Goal: Task Accomplishment & Management: Manage account settings

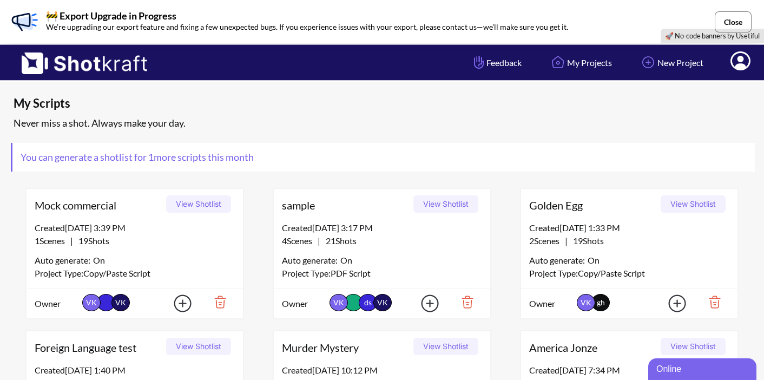
click at [734, 22] on button "Close" at bounding box center [733, 21] width 37 height 21
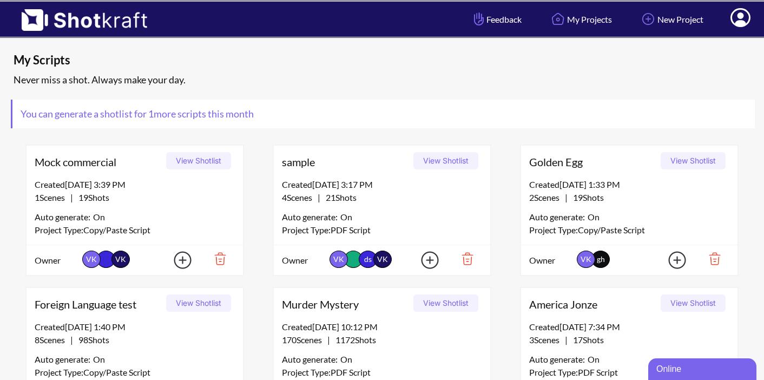
click at [452, 158] on button "View Shotlist" at bounding box center [445, 160] width 65 height 17
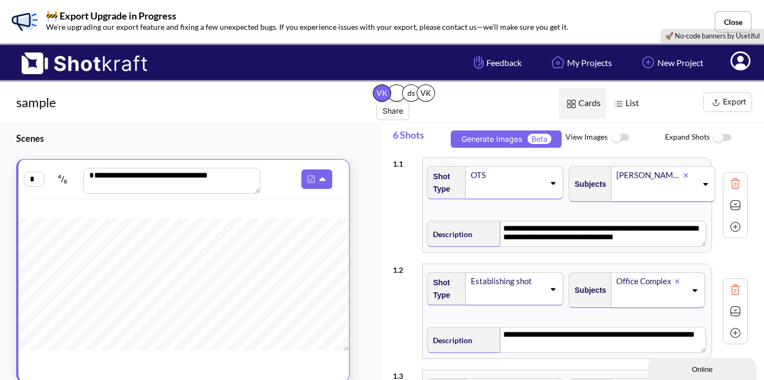
click at [731, 100] on button "Export" at bounding box center [727, 101] width 49 height 19
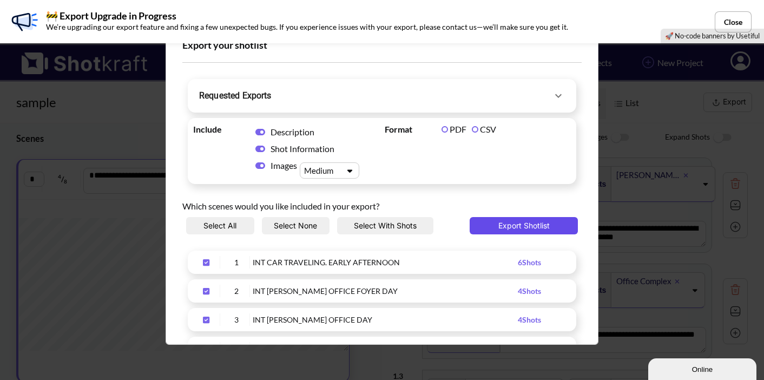
click at [543, 224] on button "Export Shotlist" at bounding box center [524, 225] width 108 height 17
click at [730, 19] on button "Close" at bounding box center [733, 21] width 37 height 21
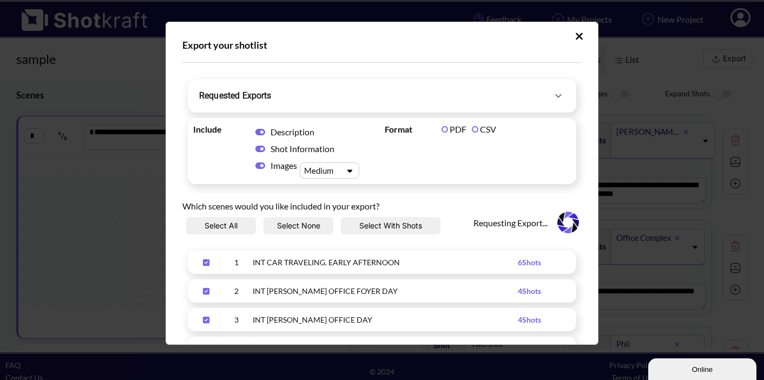
click at [552, 100] on icon "Upload Script" at bounding box center [558, 95] width 13 height 13
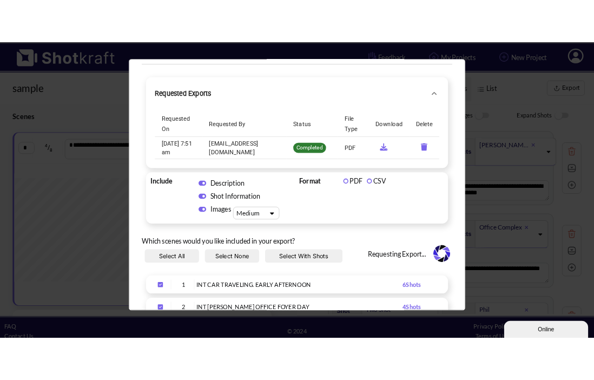
scroll to position [34, 0]
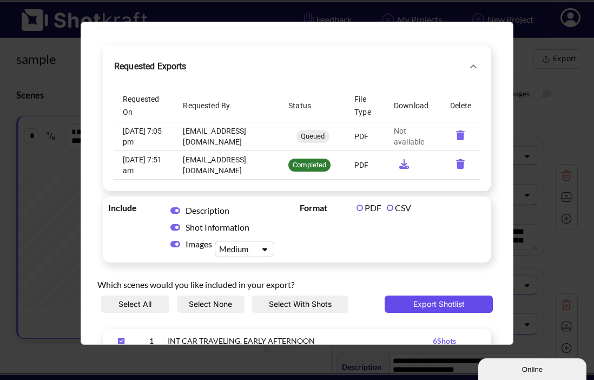
click at [434, 301] on button "Export Shotlist" at bounding box center [439, 303] width 108 height 17
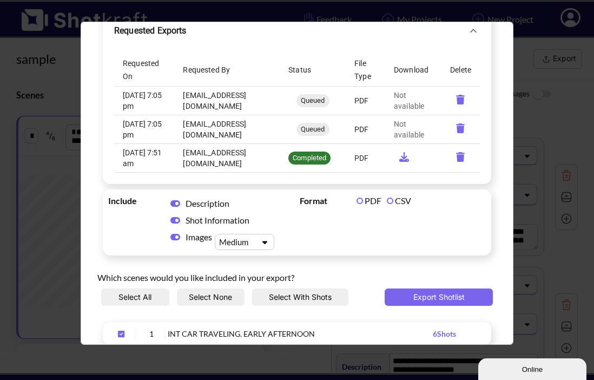
scroll to position [70, 0]
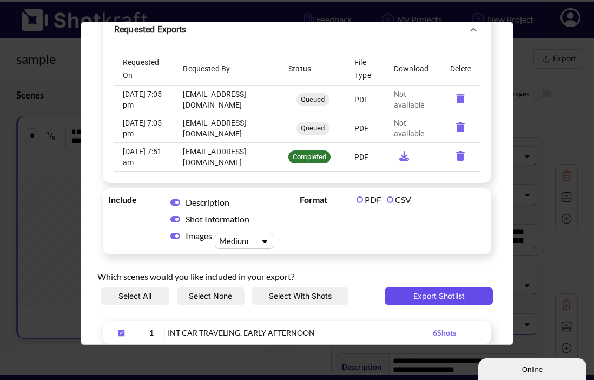
click at [406, 295] on button "Export Shotlist" at bounding box center [439, 295] width 108 height 17
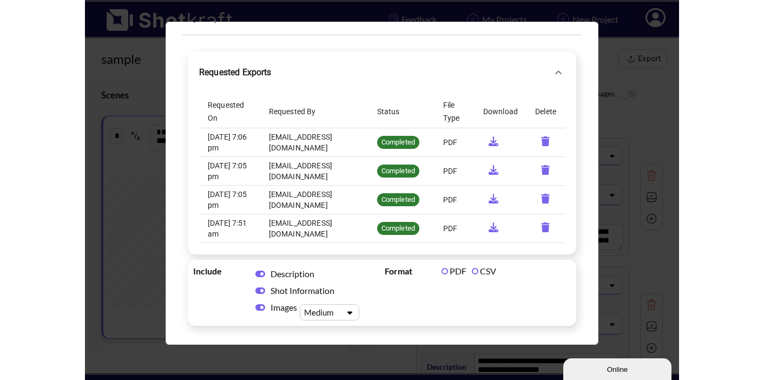
scroll to position [0, 0]
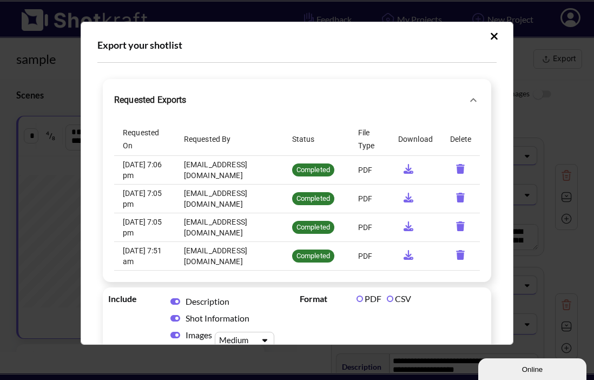
click at [491, 37] on icon "Upload Script" at bounding box center [494, 35] width 7 height 7
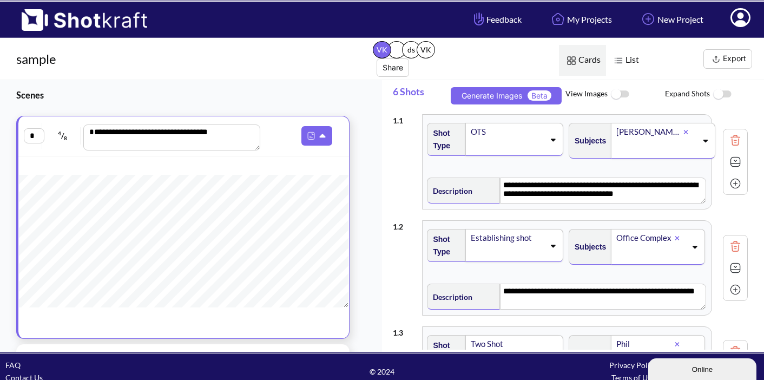
click at [733, 19] on icon at bounding box center [740, 17] width 20 height 19
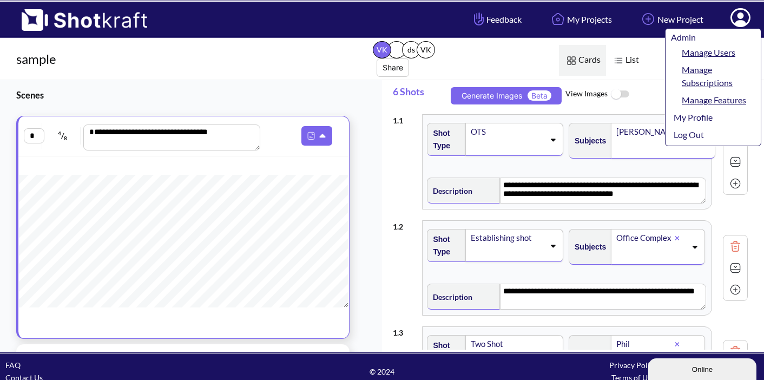
click at [742, 23] on icon at bounding box center [740, 18] width 11 height 13
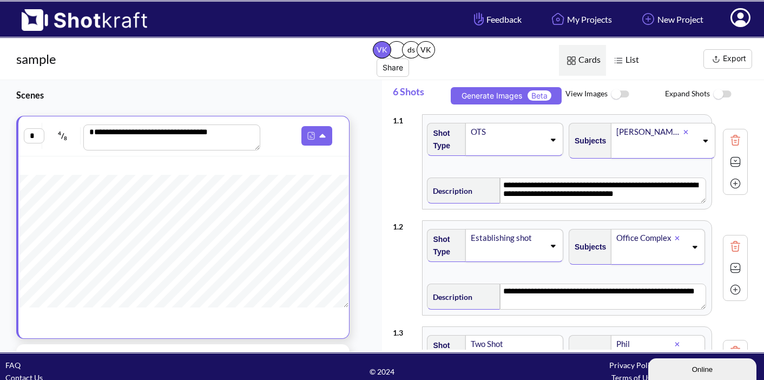
click at [746, 14] on icon at bounding box center [740, 17] width 20 height 19
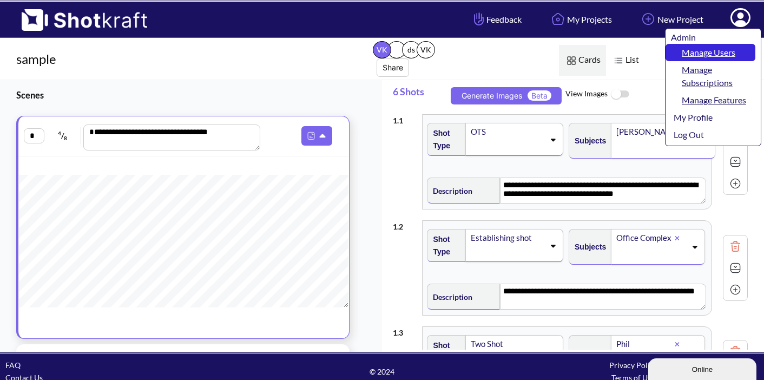
click at [717, 51] on link "Manage Users" at bounding box center [710, 52] width 90 height 17
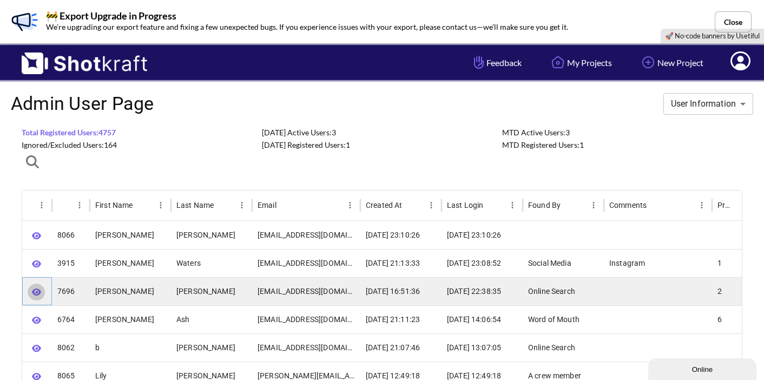
click at [32, 293] on icon "button" at bounding box center [36, 292] width 9 height 8
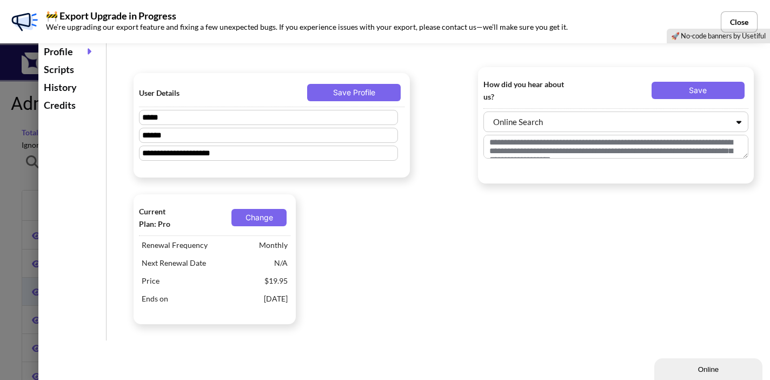
click at [70, 72] on div "Scripts" at bounding box center [72, 70] width 62 height 18
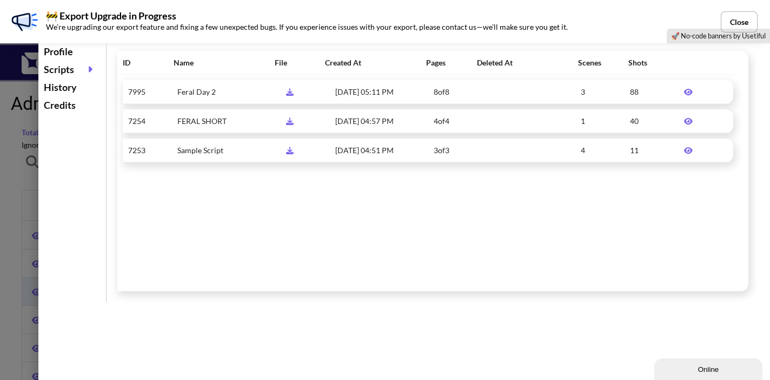
click at [685, 92] on icon at bounding box center [688, 92] width 9 height 6
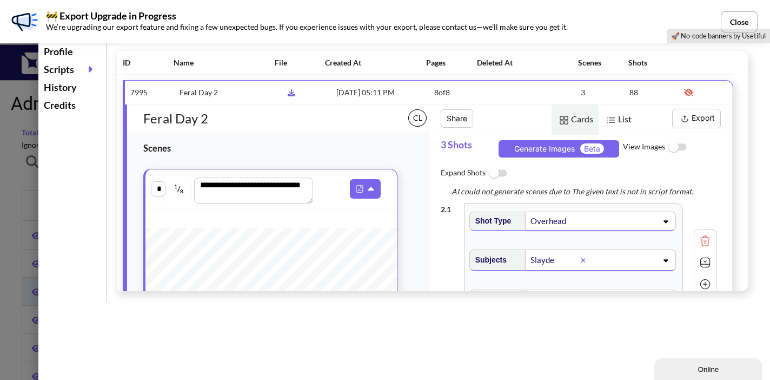
click at [692, 118] on button "Export" at bounding box center [696, 118] width 49 height 19
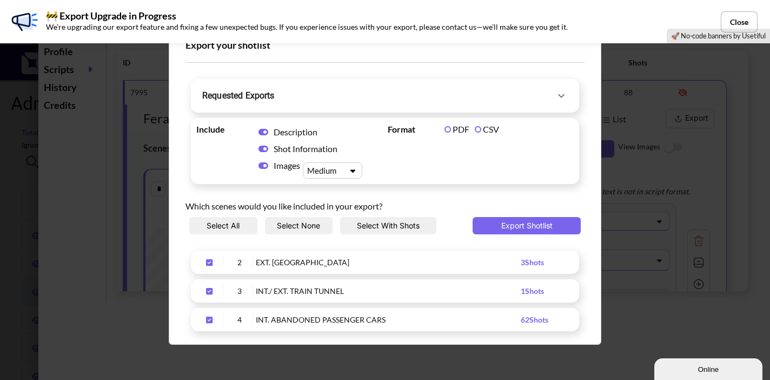
click at [558, 97] on icon "Upload Script" at bounding box center [561, 96] width 6 height 4
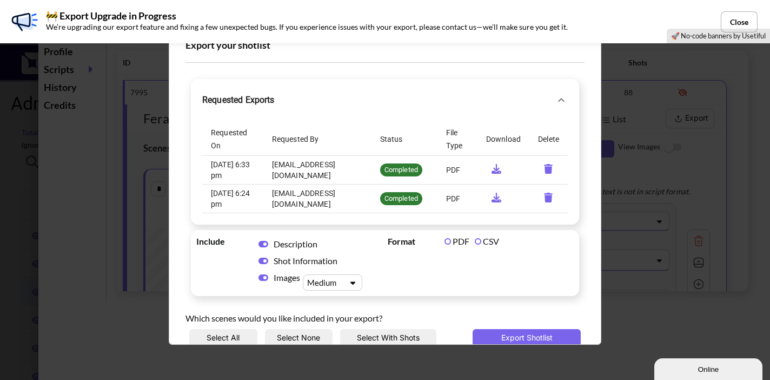
click at [492, 168] on icon "requested-exports" at bounding box center [497, 169] width 10 height 10
click at [492, 199] on icon "requested-exports" at bounding box center [496, 198] width 21 height 10
click at [492, 168] on icon "requested-exports" at bounding box center [496, 169] width 21 height 10
